Goal: Information Seeking & Learning: Check status

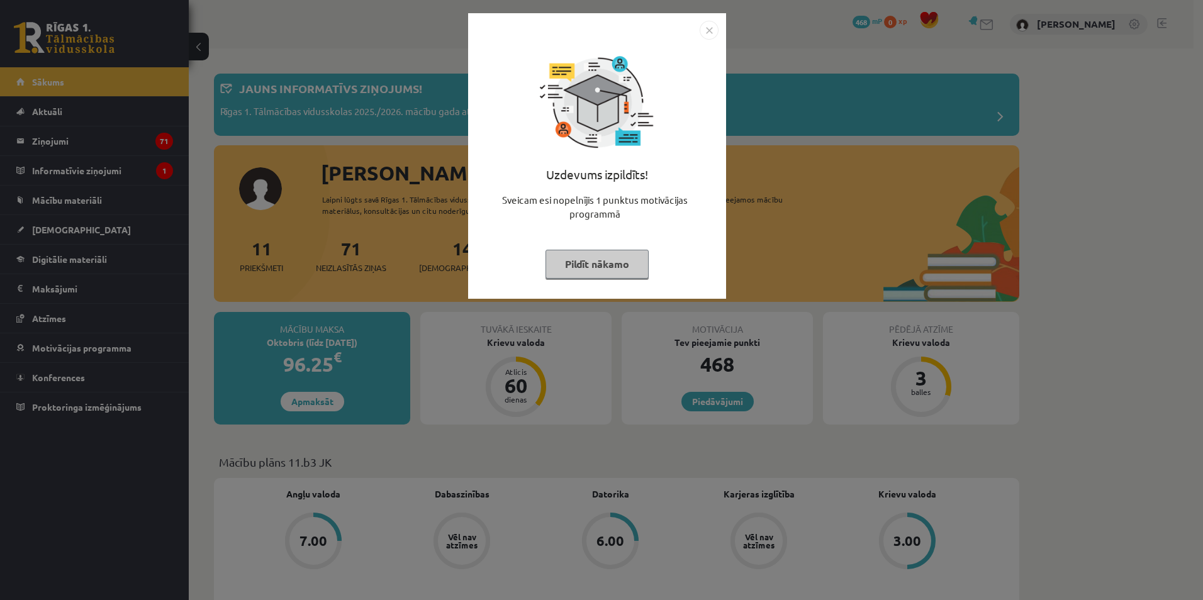
click at [707, 29] on img "Close" at bounding box center [709, 30] width 19 height 19
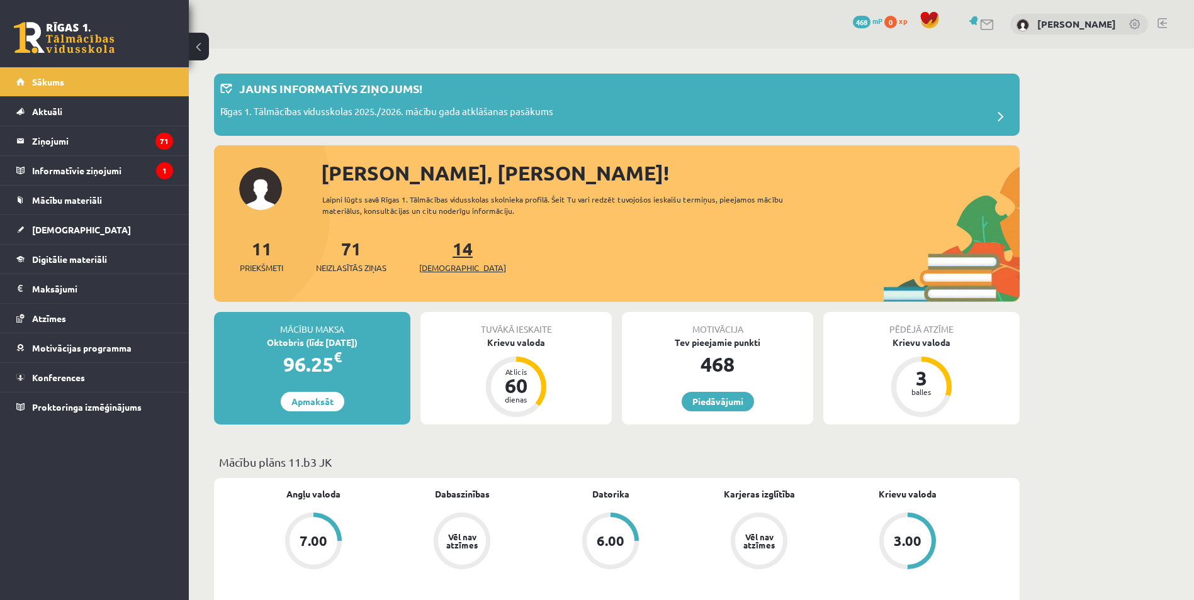
click at [431, 267] on span "[DEMOGRAPHIC_DATA]" at bounding box center [462, 268] width 87 height 13
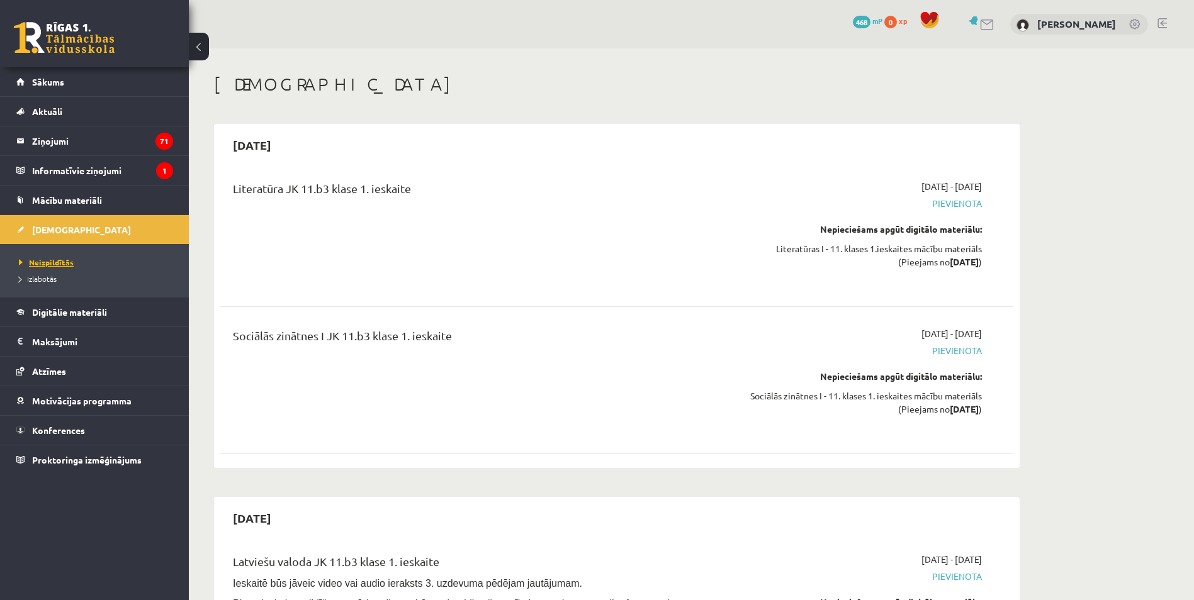
click at [52, 257] on link "Neizpildītās" at bounding box center [97, 262] width 157 height 11
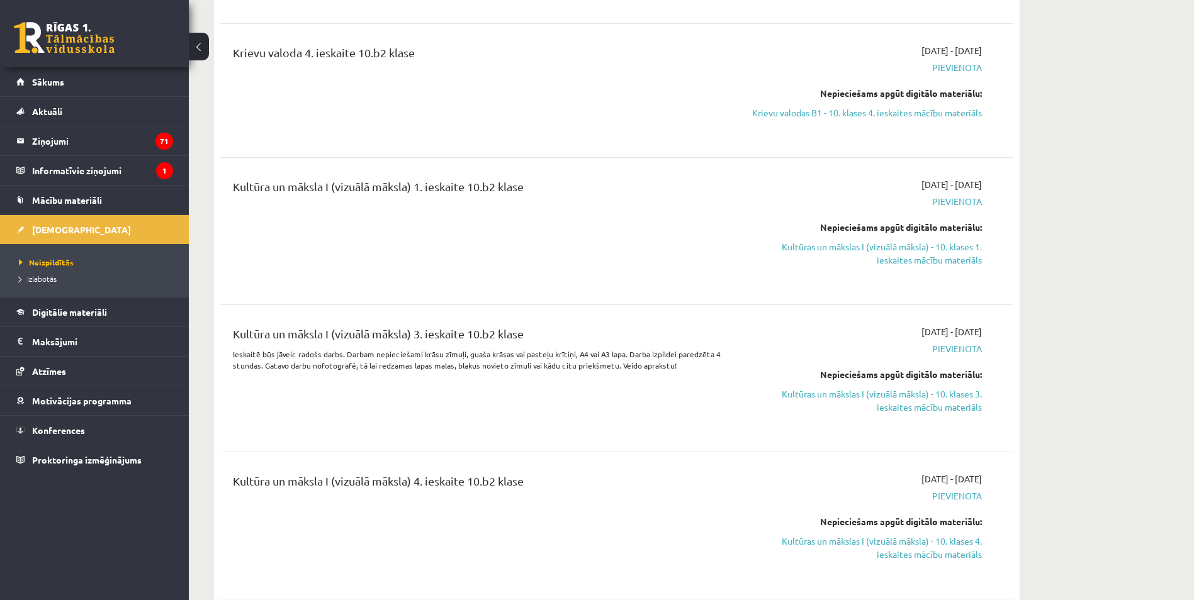
scroll to position [2267, 0]
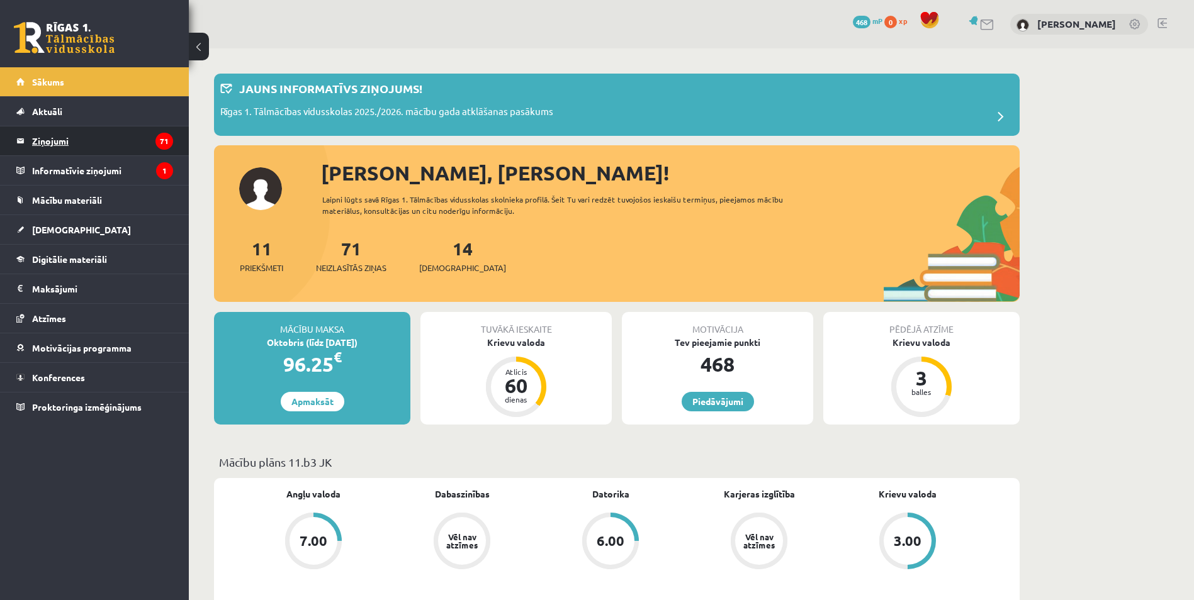
click at [48, 132] on legend "Ziņojumi 71" at bounding box center [102, 140] width 141 height 29
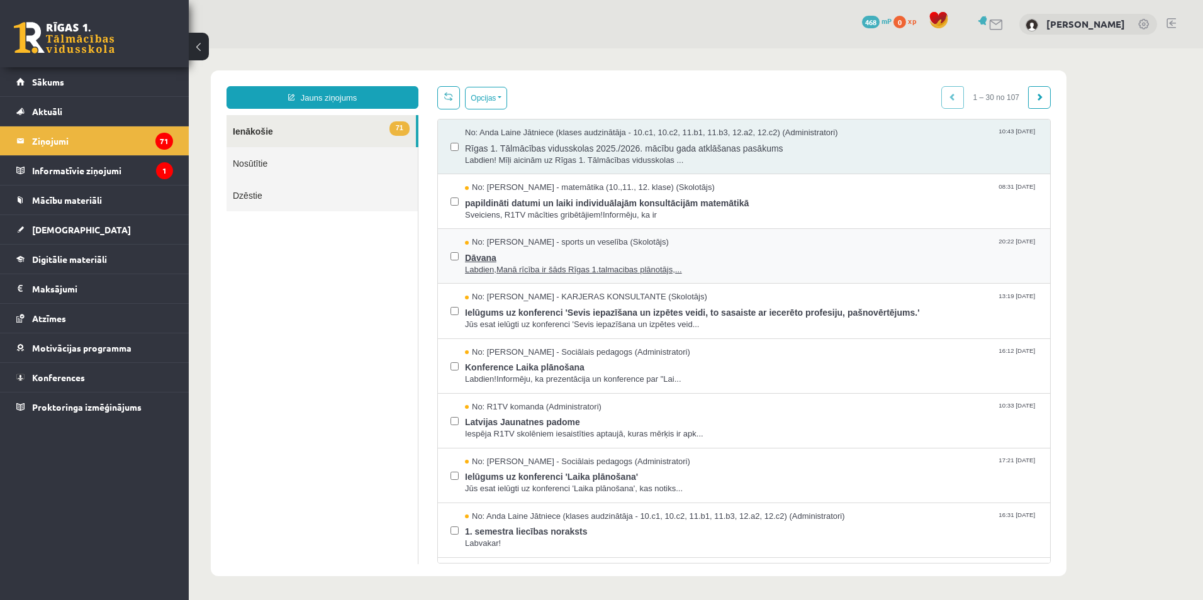
click at [486, 267] on span "Labdien,Manā rīcība ir šāds Rīgas 1.talmacibas plānotājs,..." at bounding box center [751, 270] width 573 height 12
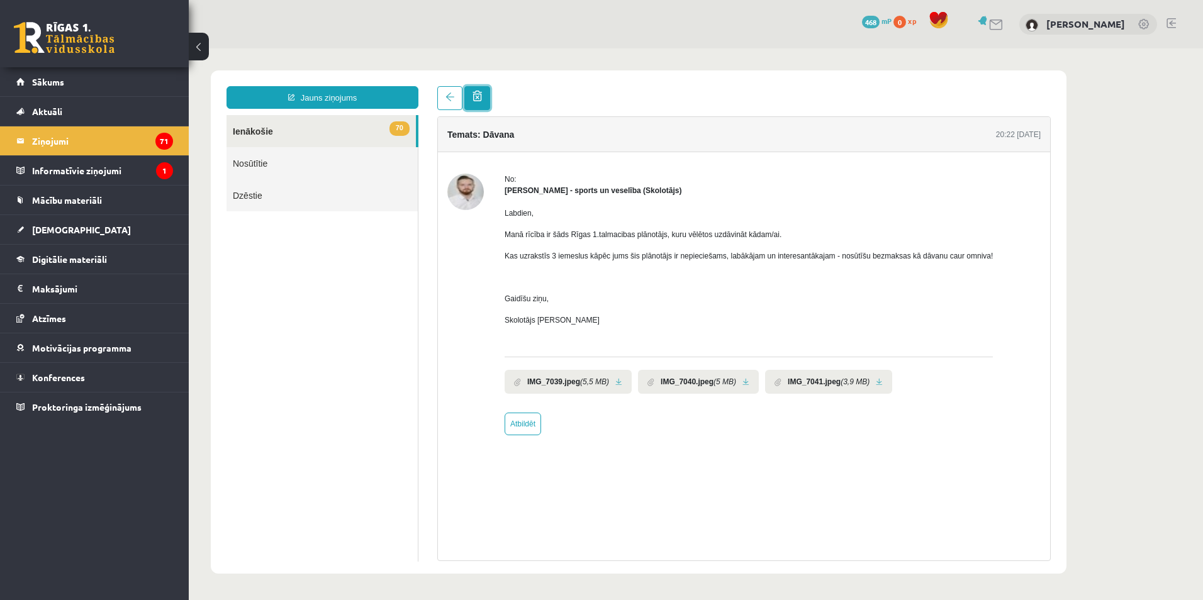
click at [476, 103] on link at bounding box center [477, 98] width 26 height 24
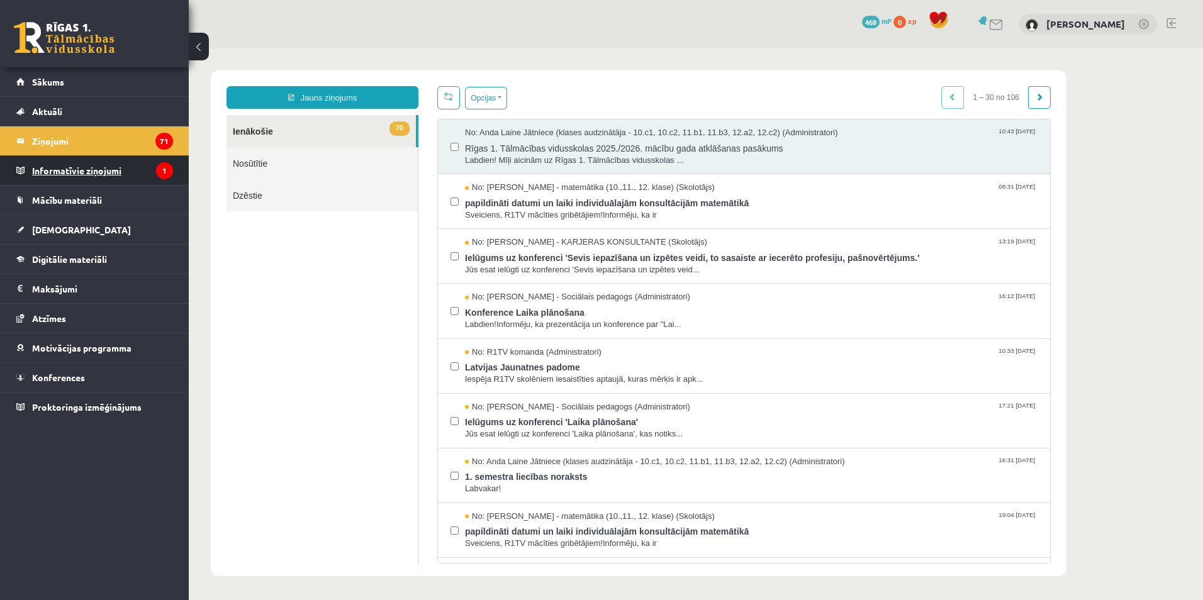
click at [111, 164] on legend "Informatīvie ziņojumi 1" at bounding box center [102, 170] width 141 height 29
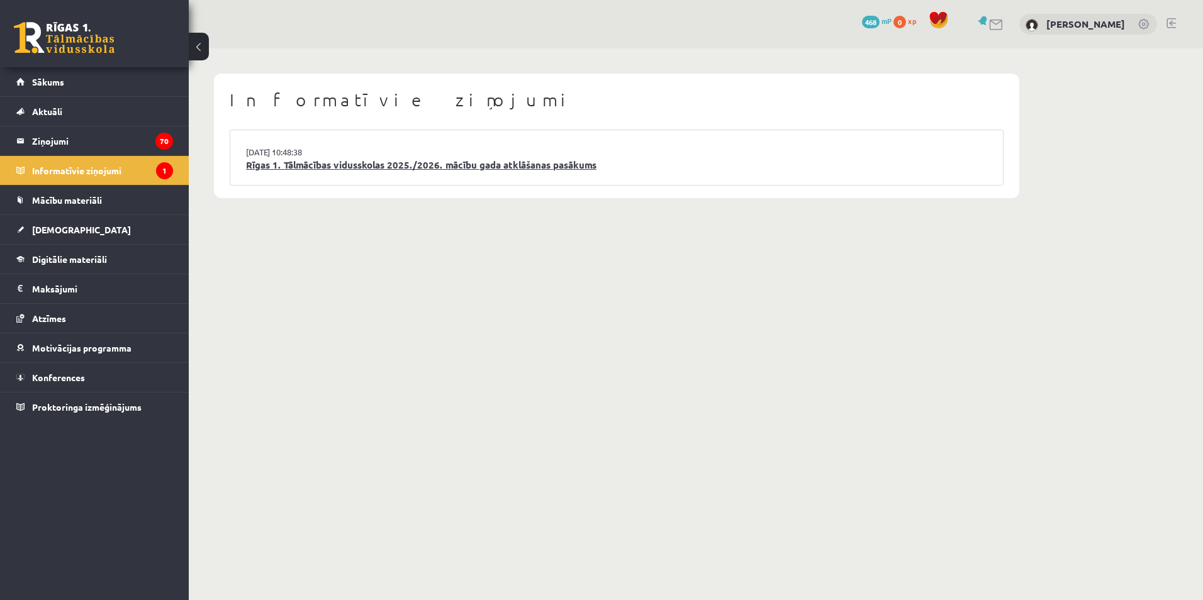
click at [349, 172] on link "Rīgas 1. Tālmācības vidusskolas 2025./2026. mācību gada atklāšanas pasākums" at bounding box center [616, 165] width 741 height 14
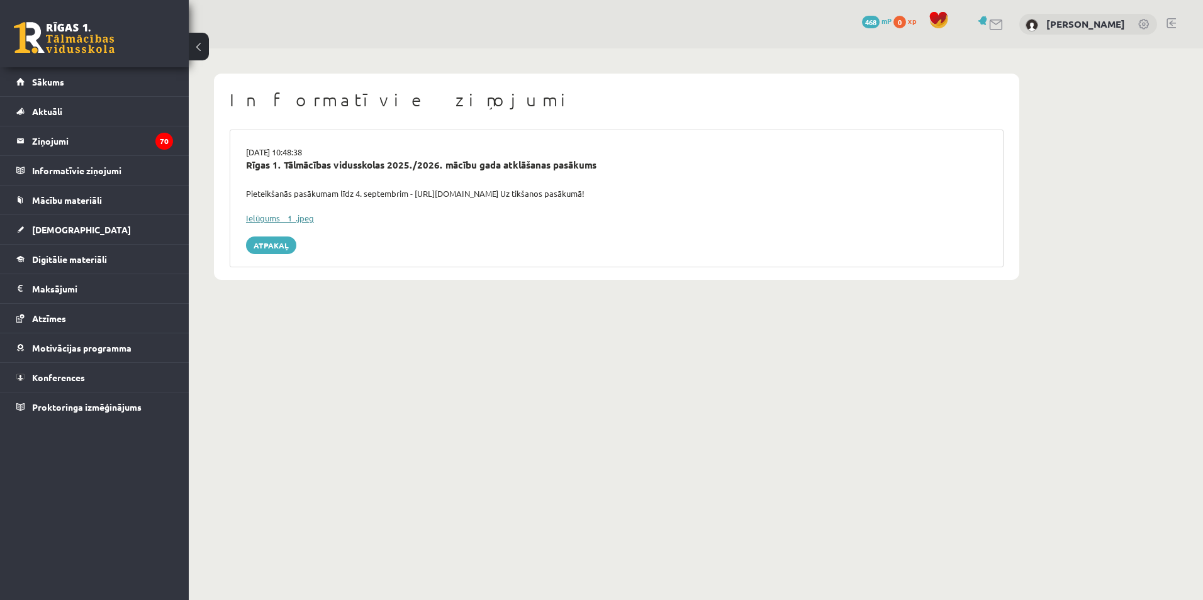
click at [293, 217] on link "Ielūgums__1_.jpeg" at bounding box center [280, 218] width 68 height 11
click at [274, 244] on link "Atpakaļ" at bounding box center [271, 246] width 50 height 18
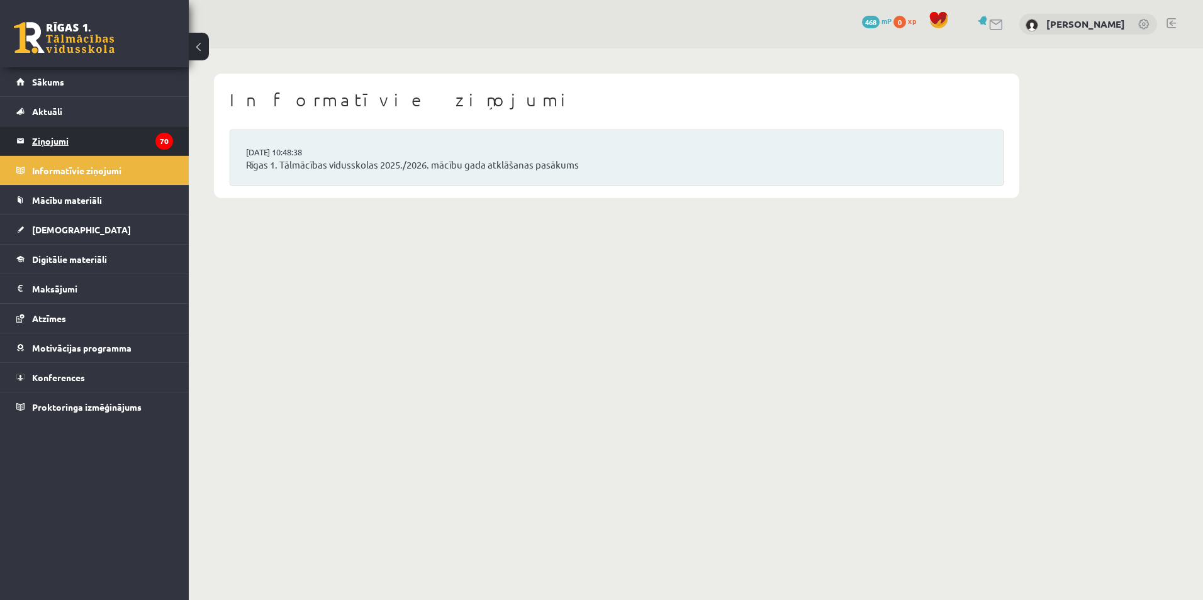
click at [77, 138] on legend "Ziņojumi 70" at bounding box center [102, 140] width 141 height 29
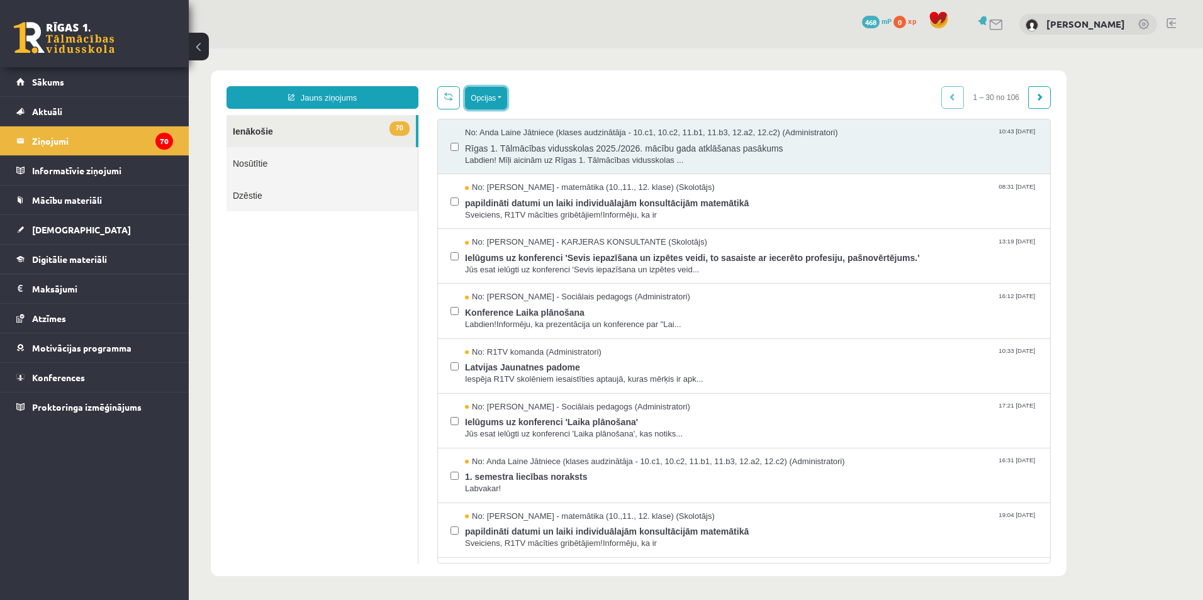
click at [485, 92] on button "Opcijas" at bounding box center [486, 98] width 42 height 23
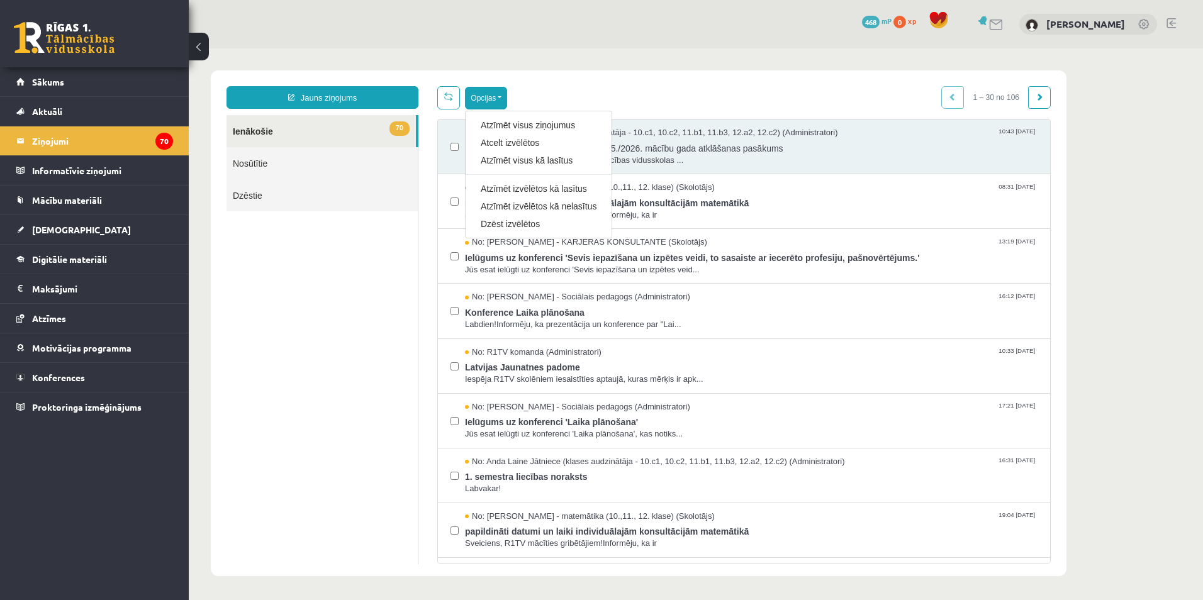
click at [545, 73] on div "Jauns ziņojums 70 Ienākošie Nosūtītie Dzēstie ** ********* ********* ******* Op…" at bounding box center [639, 323] width 856 height 506
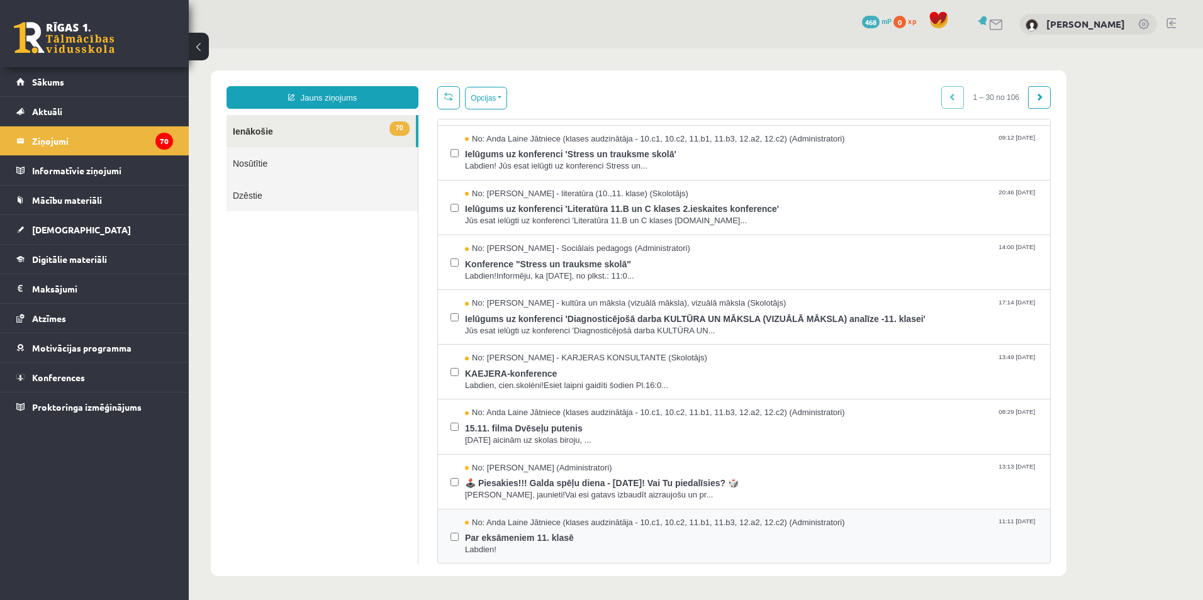
scroll to position [1201, 0]
click at [452, 487] on label at bounding box center [455, 476] width 8 height 28
click at [447, 419] on div "No: [PERSON_NAME] Jātniece (klases audzinātāja - 10.c1, 10.c2, 11.b1, 11.b3, 12…" at bounding box center [744, 426] width 612 height 55
click at [449, 429] on div "No: [PERSON_NAME] Jātniece (klases audzinātāja - 10.c1, 10.c2, 11.b1, 11.b3, 12…" at bounding box center [744, 426] width 612 height 55
click at [456, 430] on label at bounding box center [455, 421] width 8 height 28
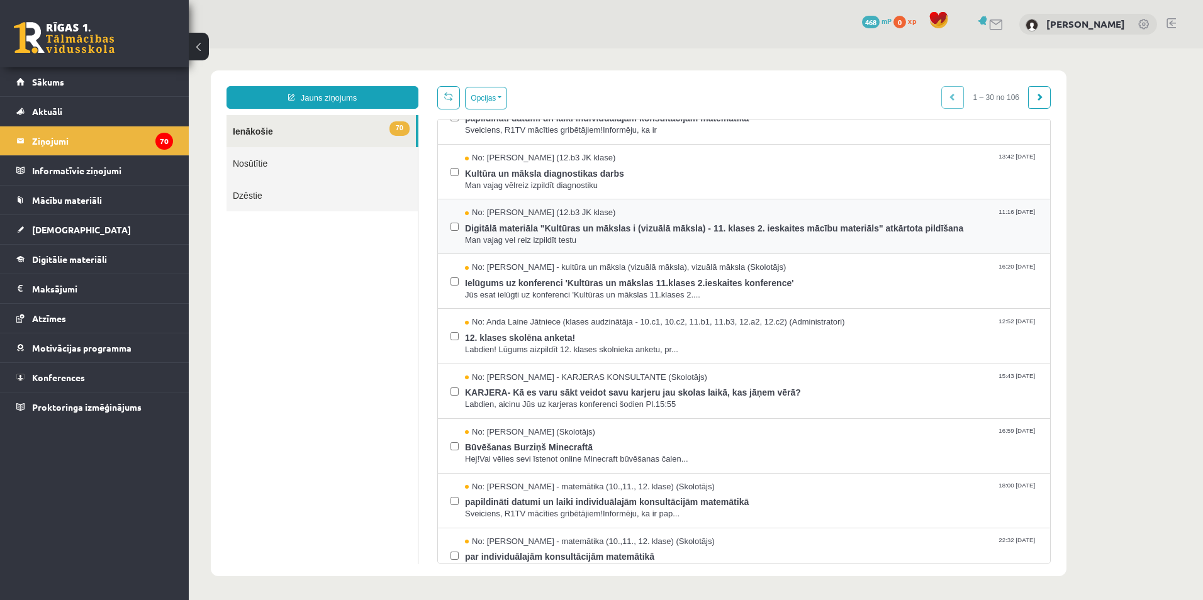
scroll to position [383, 0]
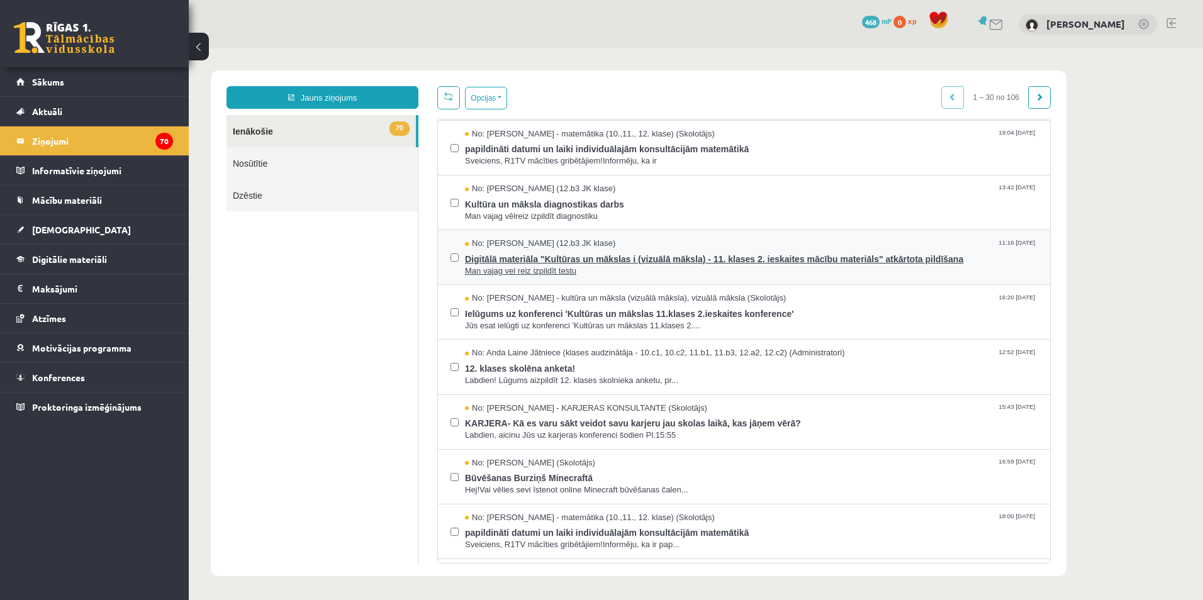
click at [512, 257] on span "Digitālā materiāla "Kultūras un mākslas i (vizuālā māksla) - 11. klases 2. iesk…" at bounding box center [751, 258] width 573 height 16
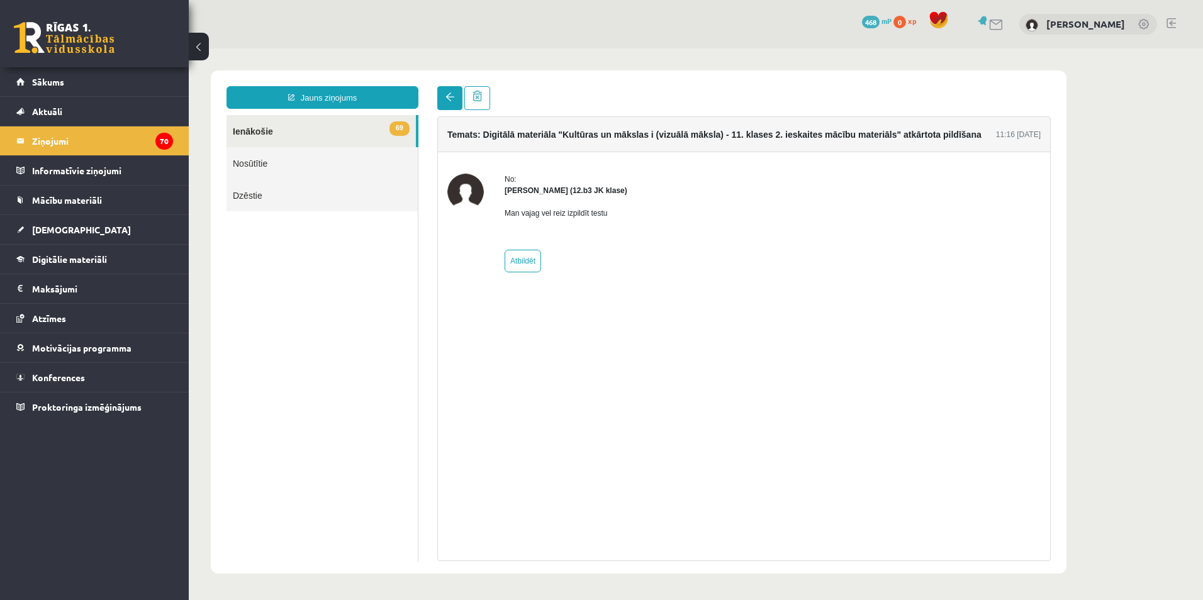
scroll to position [0, 0]
click at [440, 92] on link at bounding box center [449, 98] width 25 height 24
click at [446, 101] on span at bounding box center [450, 97] width 9 height 9
click at [473, 96] on span at bounding box center [477, 96] width 9 height 11
click at [478, 104] on link at bounding box center [477, 98] width 26 height 24
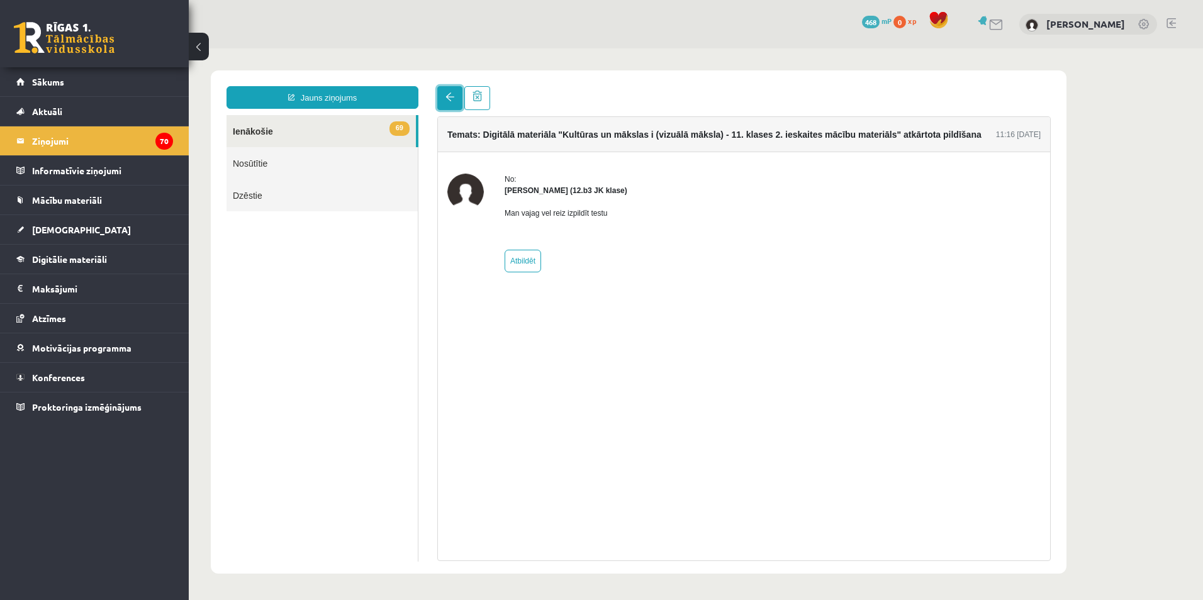
click at [456, 104] on link at bounding box center [449, 98] width 25 height 24
click at [442, 99] on link at bounding box center [449, 98] width 25 height 24
click at [332, 118] on link "69 Ienākošie" at bounding box center [321, 131] width 189 height 32
click at [250, 138] on link "69 Ienākošie" at bounding box center [321, 131] width 189 height 32
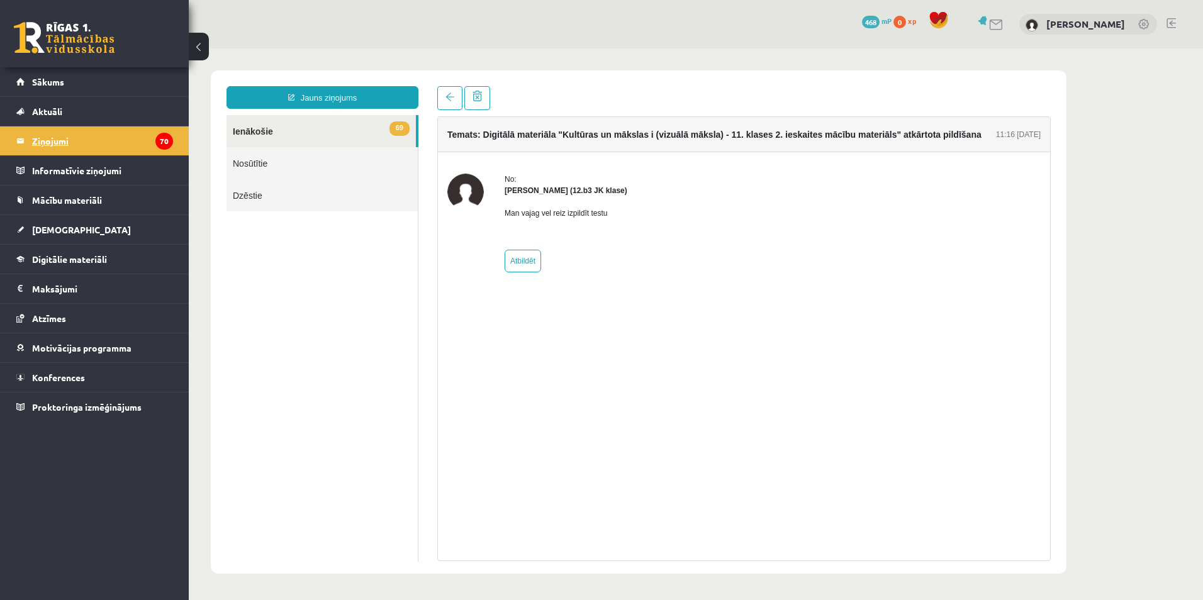
click at [68, 140] on legend "Ziņojumi 70" at bounding box center [102, 140] width 141 height 29
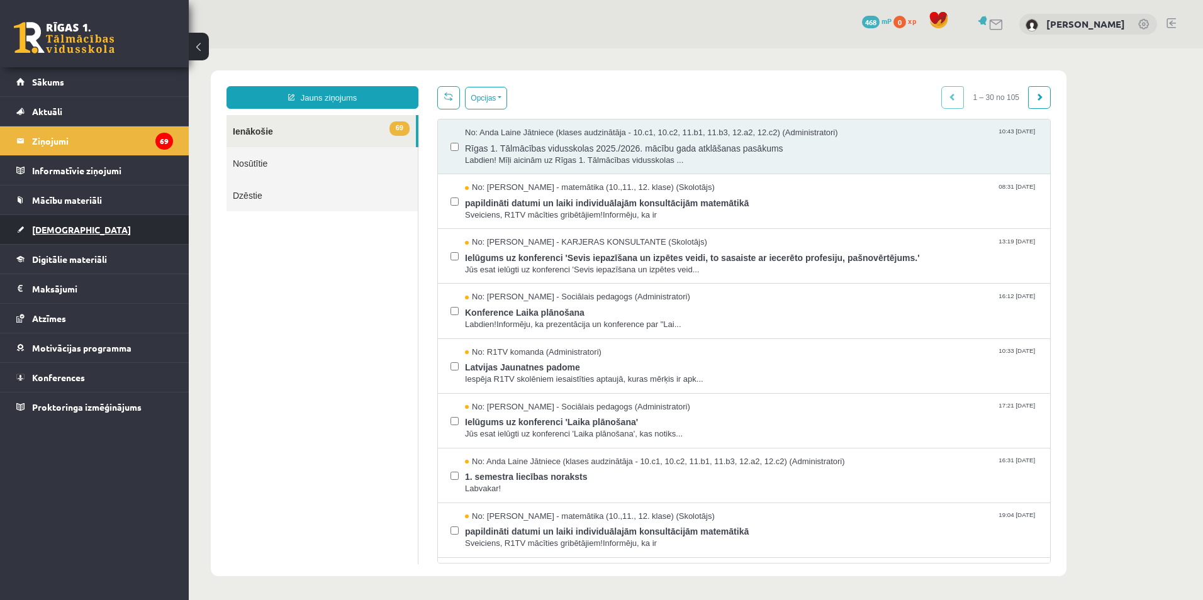
click at [67, 229] on span "[DEMOGRAPHIC_DATA]" at bounding box center [81, 229] width 99 height 11
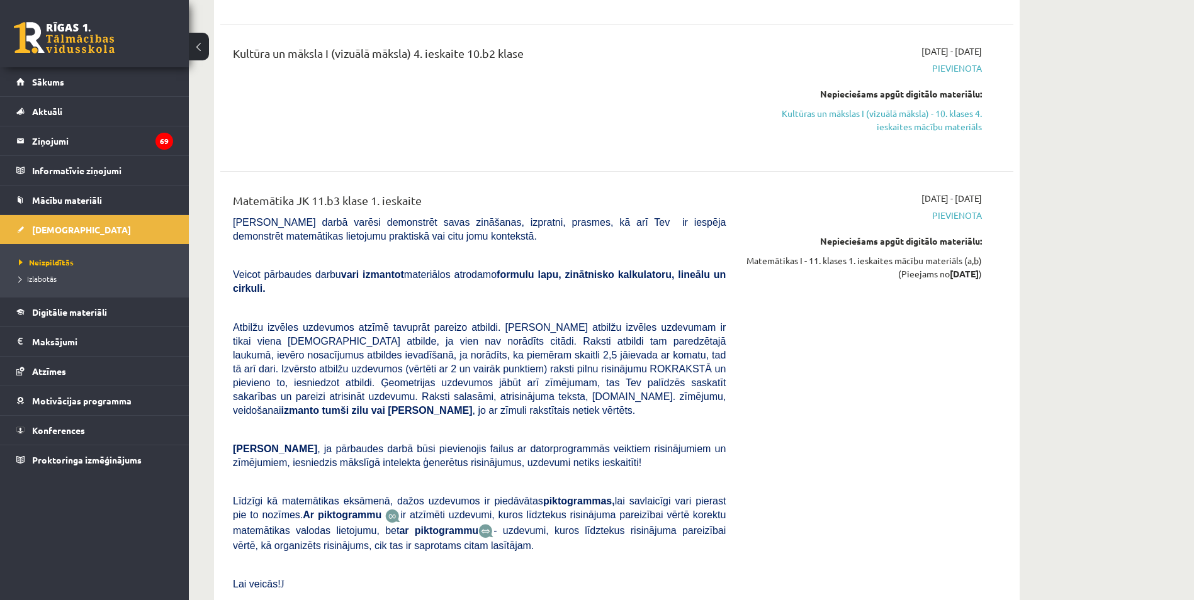
scroll to position [2706, 0]
